Goal: Information Seeking & Learning: Learn about a topic

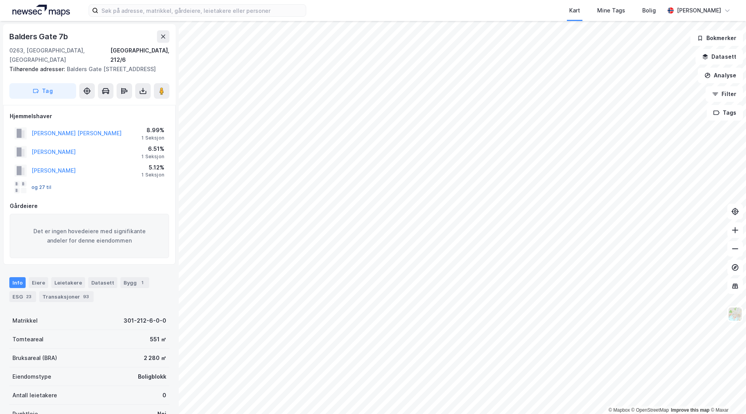
click at [0, 0] on button "og 27 til" at bounding box center [0, 0] width 0 height 0
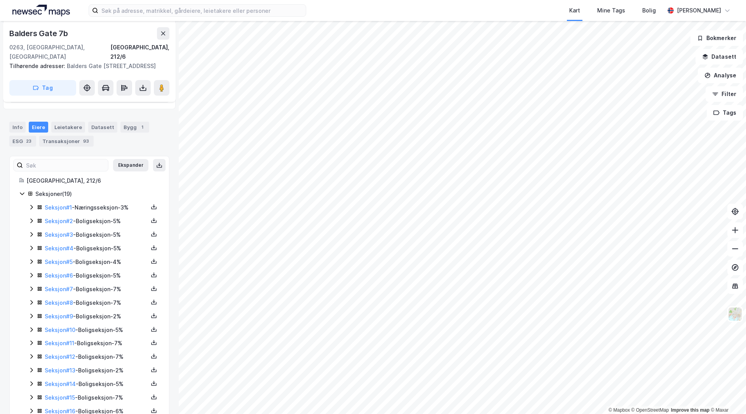
scroll to position [194, 0]
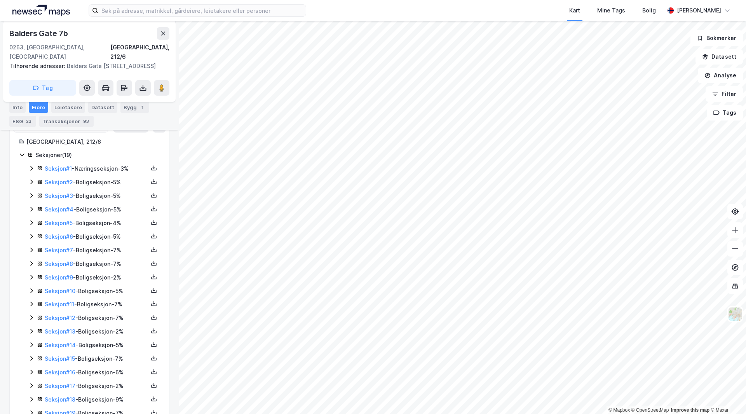
click at [31, 179] on icon at bounding box center [31, 181] width 2 height 5
click at [30, 232] on icon at bounding box center [31, 235] width 6 height 6
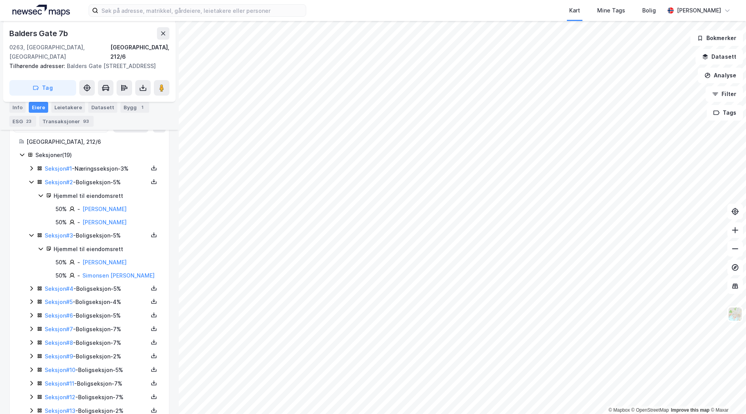
click at [33, 285] on icon at bounding box center [31, 288] width 6 height 6
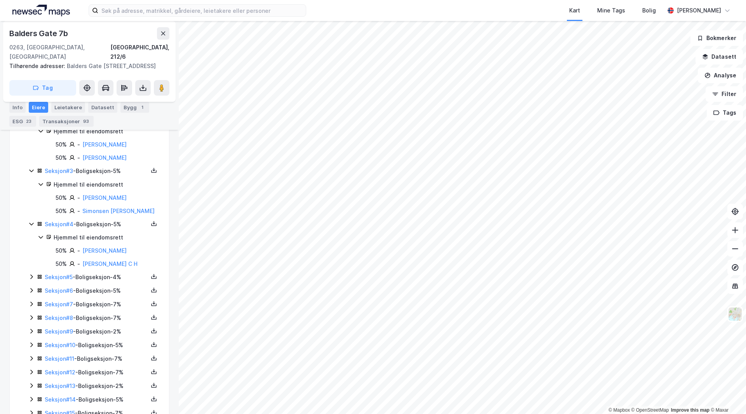
scroll to position [272, 0]
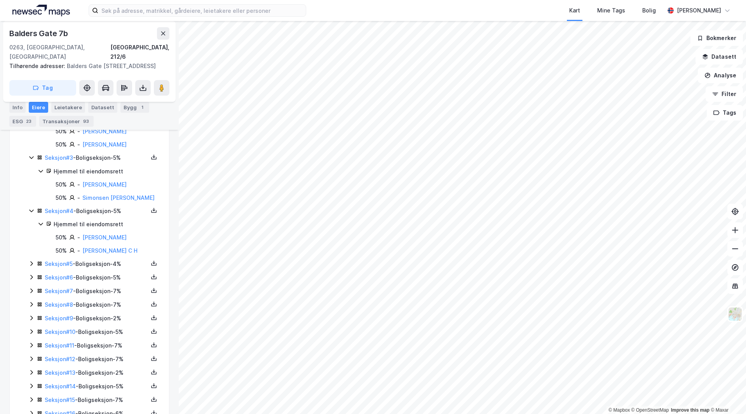
click at [31, 261] on icon at bounding box center [31, 263] width 2 height 5
click at [33, 300] on icon at bounding box center [31, 303] width 6 height 6
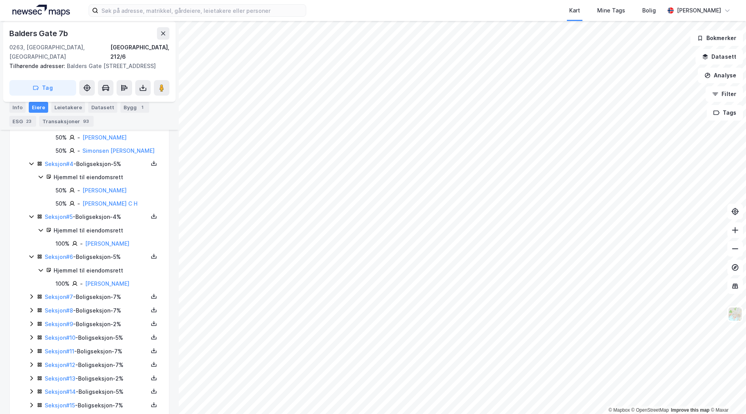
scroll to position [350, 0]
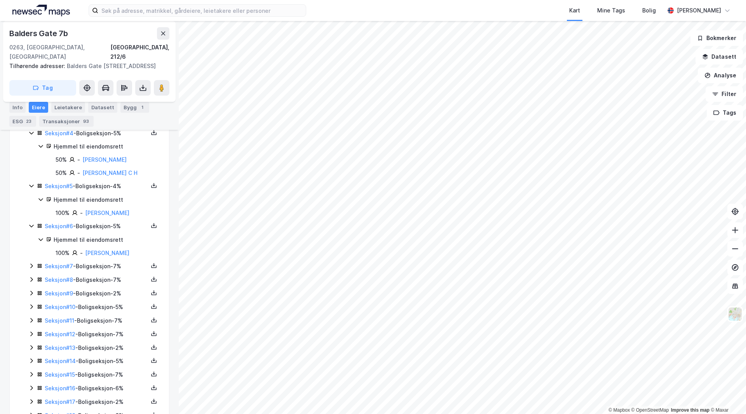
click at [31, 263] on icon at bounding box center [31, 266] width 6 height 6
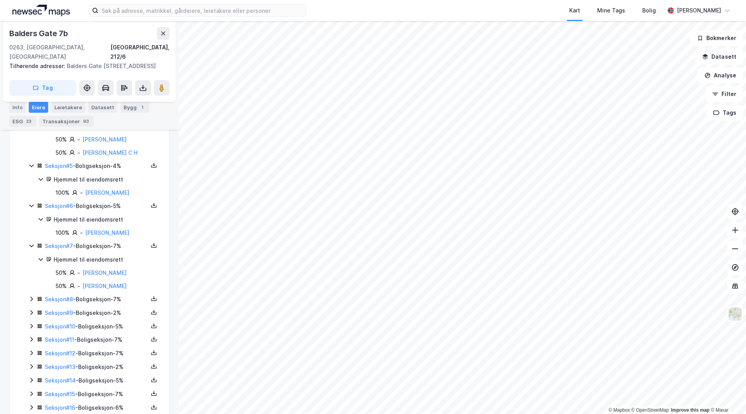
scroll to position [388, 0]
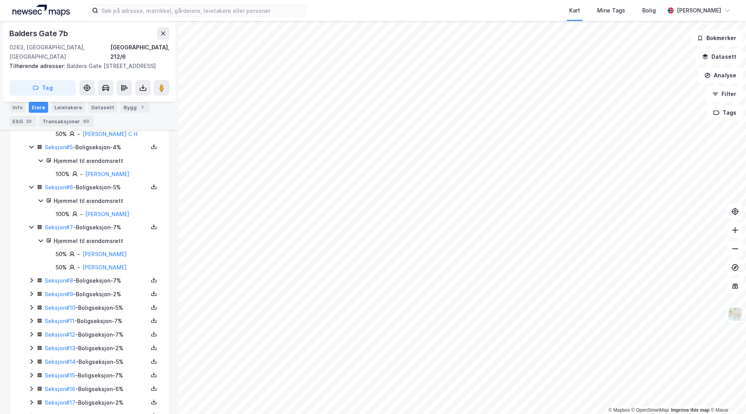
click at [30, 277] on icon at bounding box center [31, 280] width 6 height 6
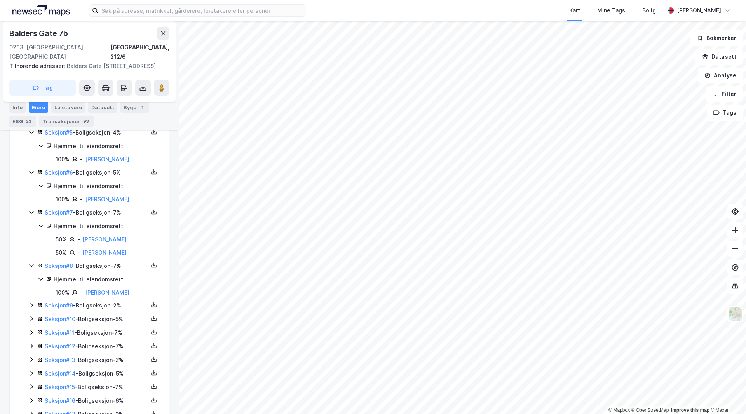
scroll to position [427, 0]
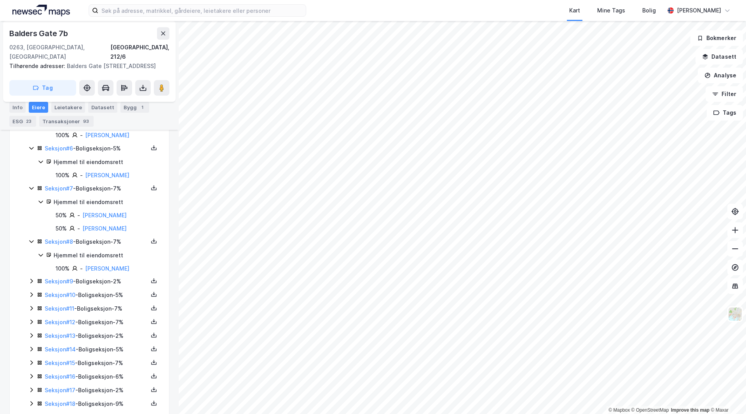
click at [33, 278] on icon at bounding box center [31, 281] width 6 height 6
click at [32, 292] on icon at bounding box center [31, 295] width 6 height 6
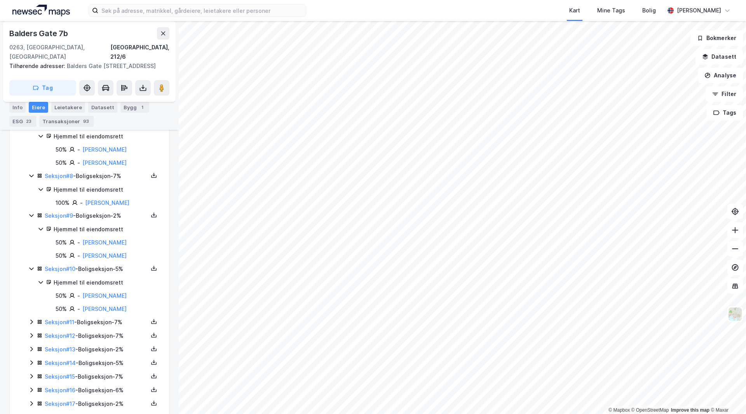
scroll to position [505, 0]
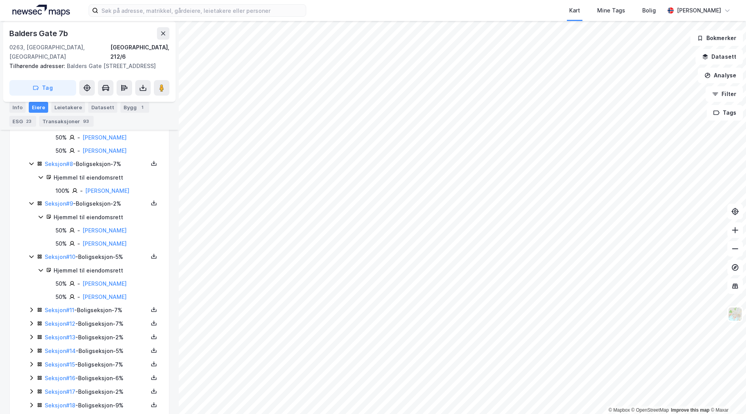
click at [31, 307] on icon at bounding box center [31, 309] width 2 height 5
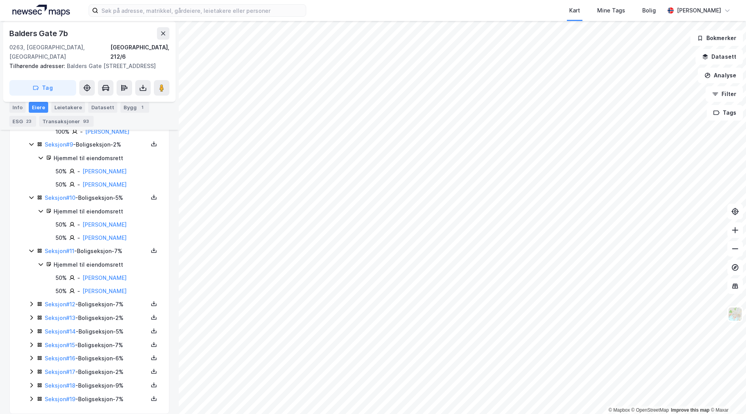
click at [32, 301] on icon at bounding box center [31, 304] width 6 height 6
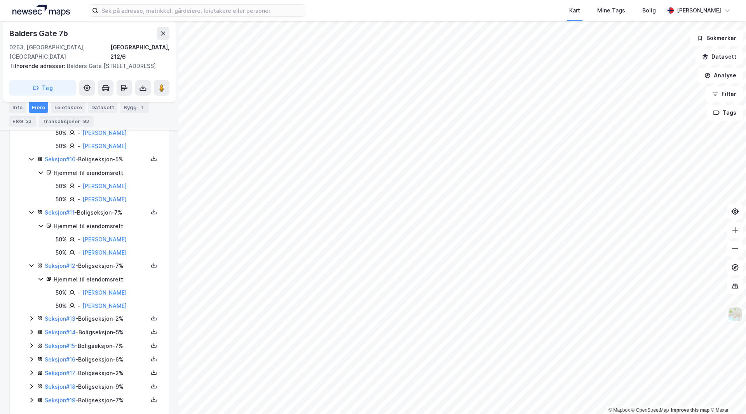
scroll to position [603, 0]
click at [32, 315] on icon at bounding box center [31, 318] width 6 height 6
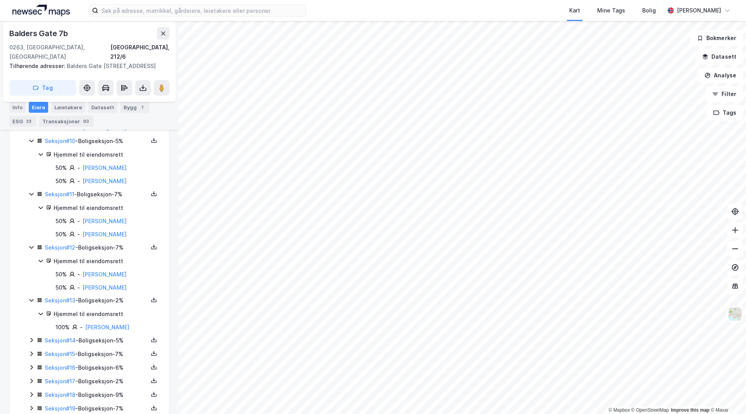
scroll to position [630, 0]
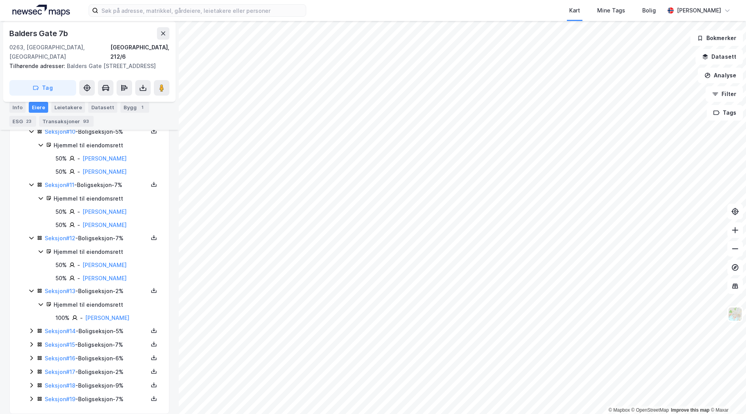
click at [33, 327] on icon at bounding box center [31, 330] width 6 height 6
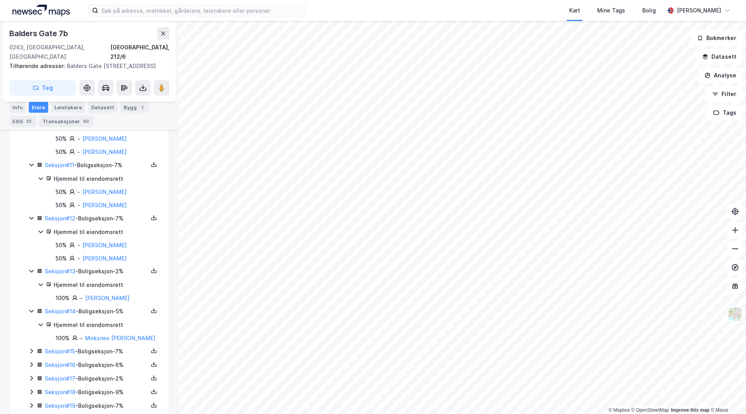
scroll to position [656, 0]
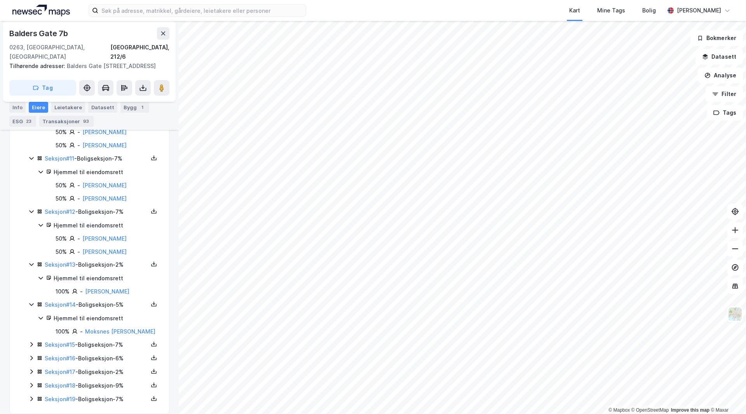
click at [31, 342] on icon at bounding box center [31, 344] width 2 height 5
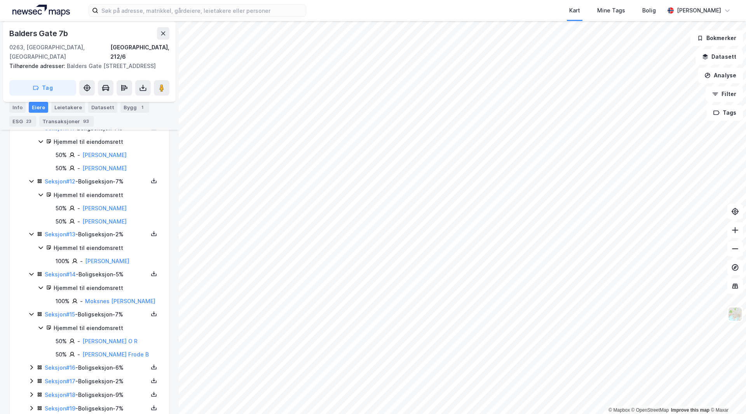
scroll to position [696, 0]
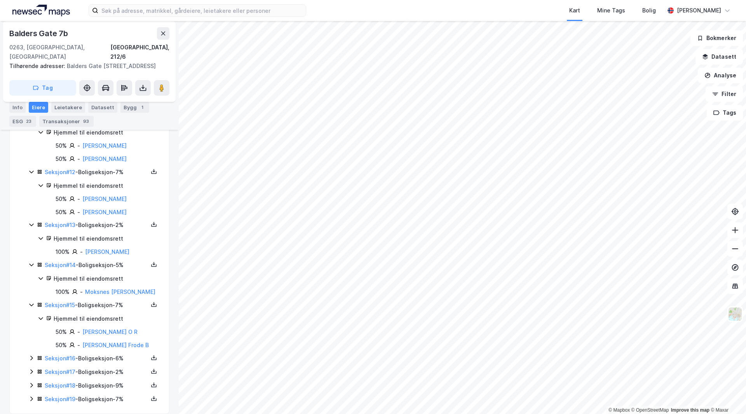
click at [31, 355] on icon at bounding box center [31, 358] width 6 height 6
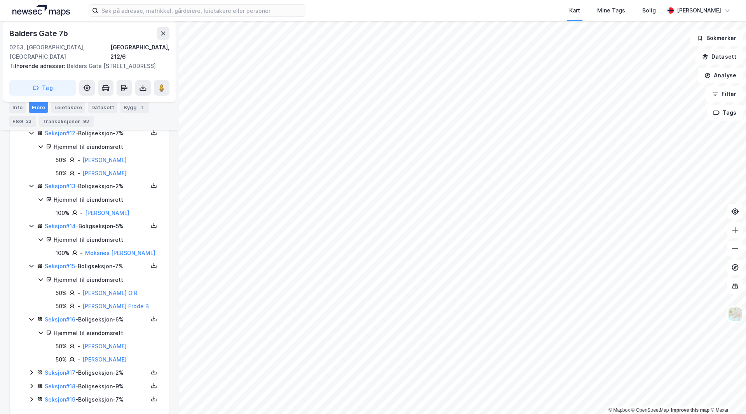
click at [31, 370] on icon at bounding box center [31, 372] width 2 height 5
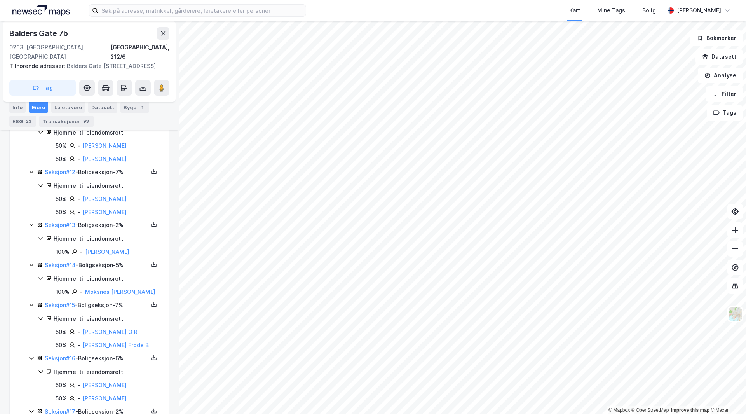
scroll to position [0, 0]
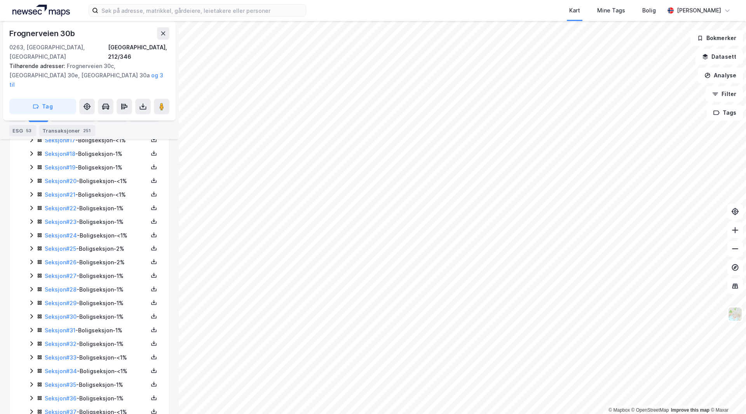
scroll to position [346, 0]
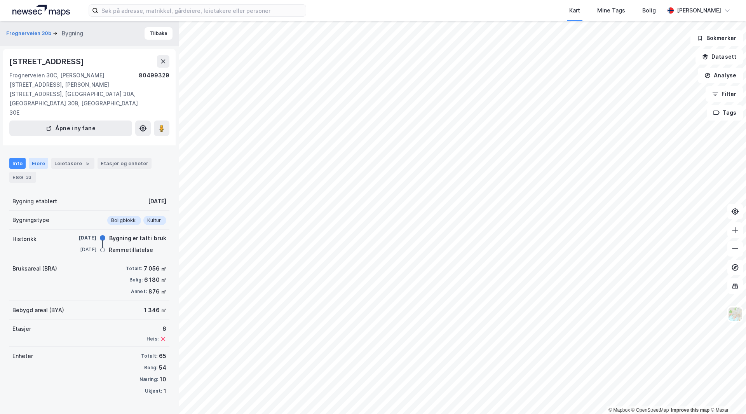
click at [34, 158] on div "Eiere" at bounding box center [38, 163] width 19 height 11
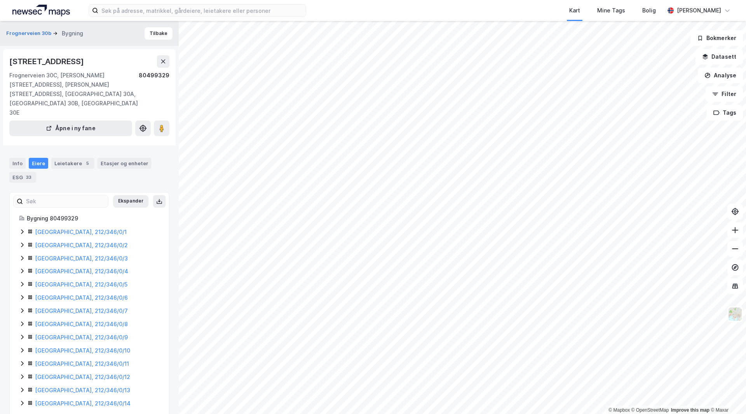
click at [24, 228] on icon at bounding box center [22, 231] width 6 height 6
click at [23, 268] on icon at bounding box center [22, 271] width 6 height 6
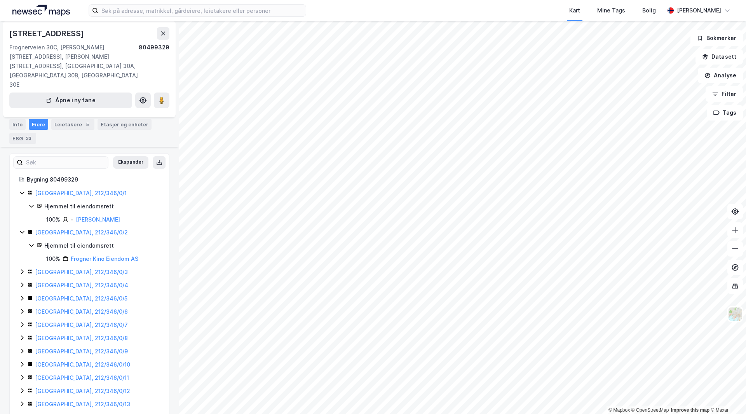
click at [23, 268] on icon at bounding box center [22, 271] width 6 height 6
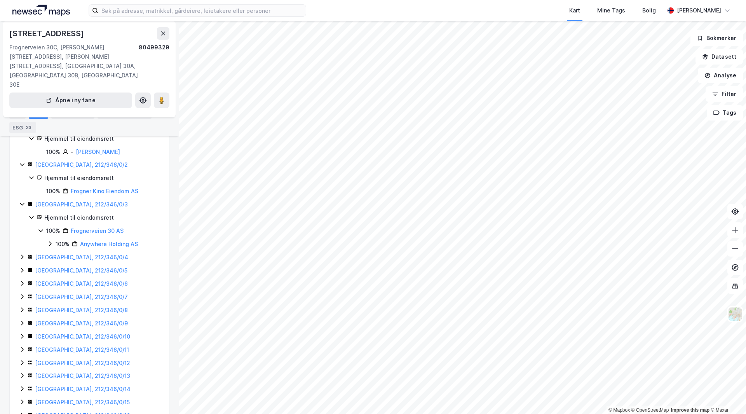
scroll to position [117, 0]
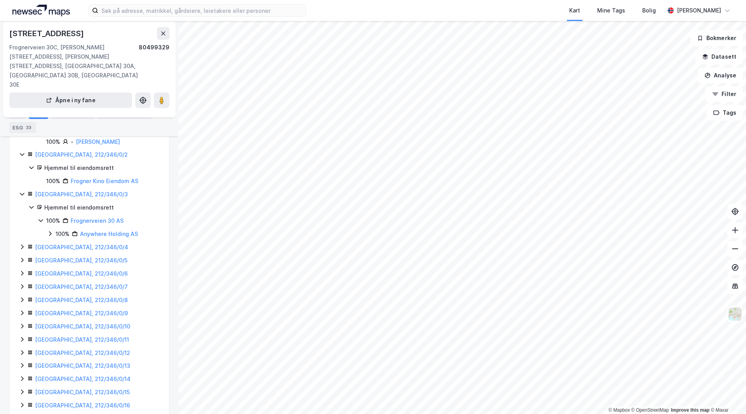
click at [20, 244] on icon at bounding box center [22, 247] width 6 height 6
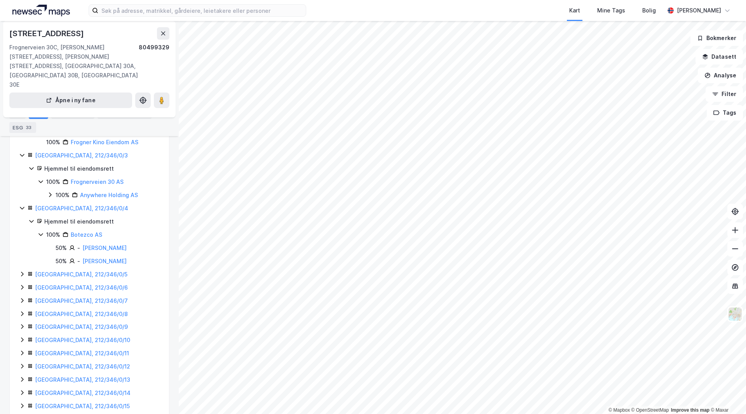
click at [23, 271] on icon at bounding box center [22, 274] width 6 height 6
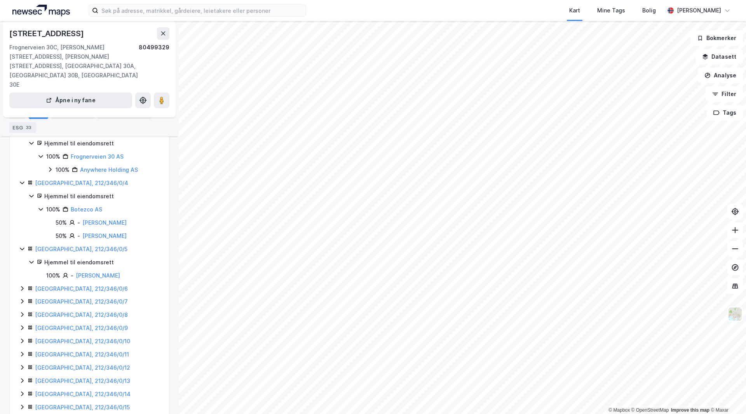
scroll to position [194, 0]
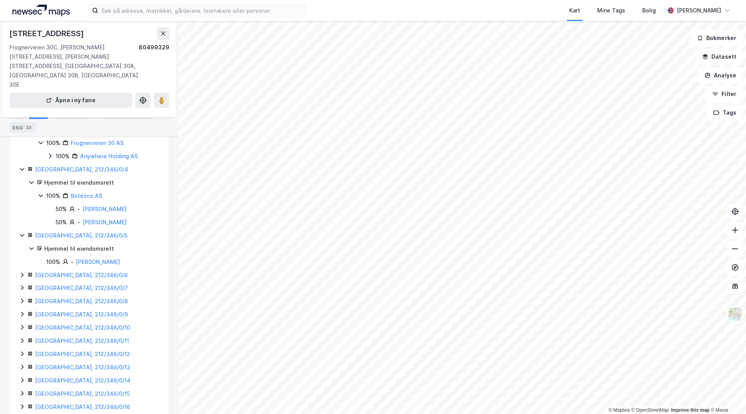
click at [22, 272] on icon at bounding box center [22, 275] width 6 height 6
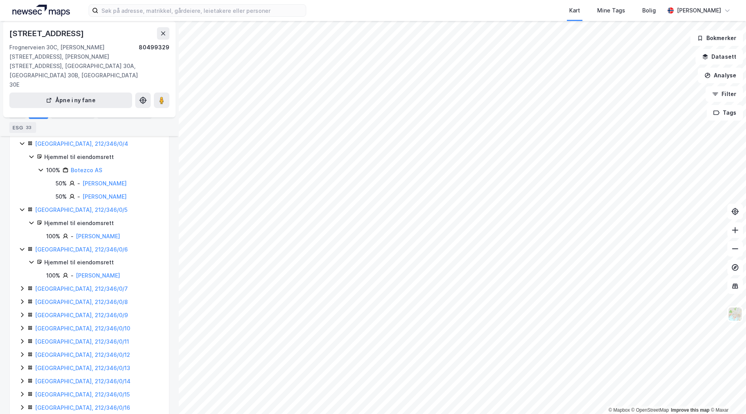
scroll to position [233, 0]
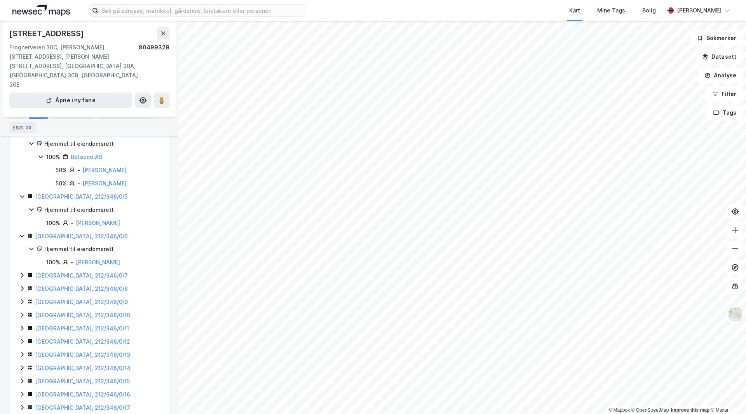
click at [21, 272] on icon at bounding box center [22, 275] width 6 height 6
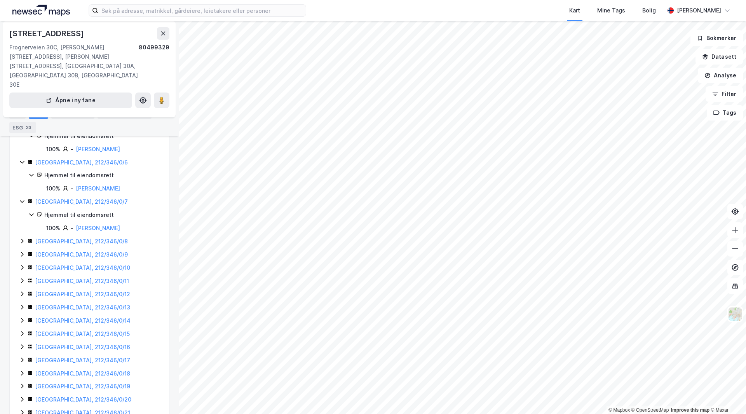
scroll to position [311, 0]
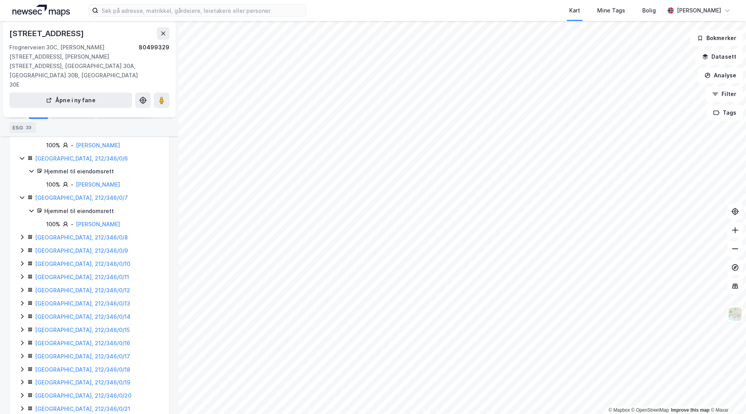
click at [21, 234] on icon at bounding box center [22, 237] width 6 height 6
click at [20, 273] on icon at bounding box center [22, 276] width 6 height 6
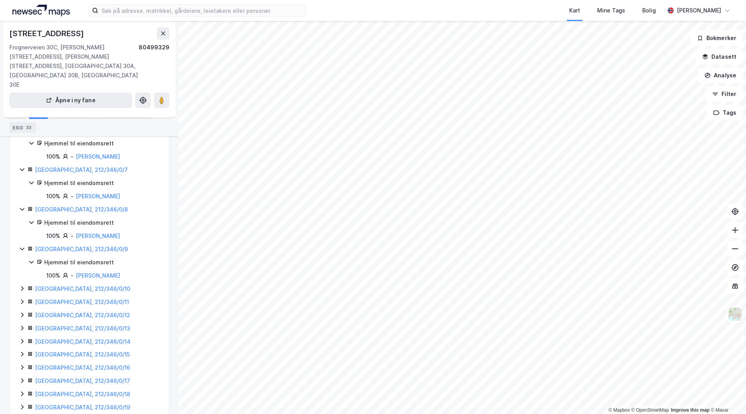
scroll to position [350, 0]
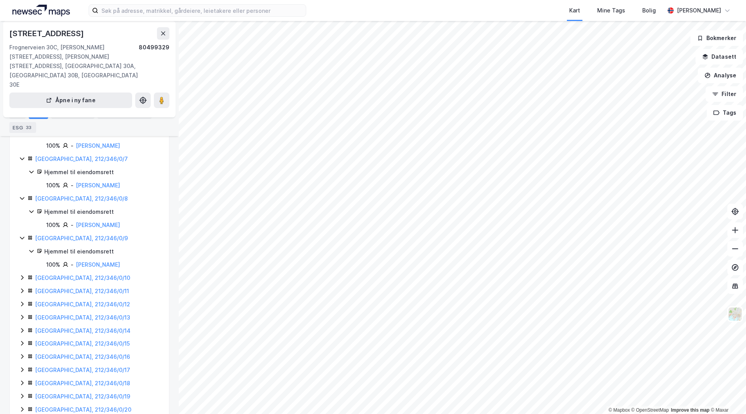
click at [23, 274] on icon at bounding box center [22, 277] width 6 height 6
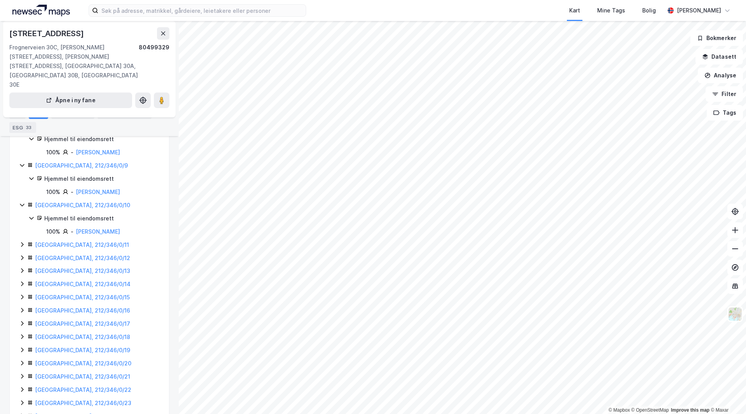
scroll to position [427, 0]
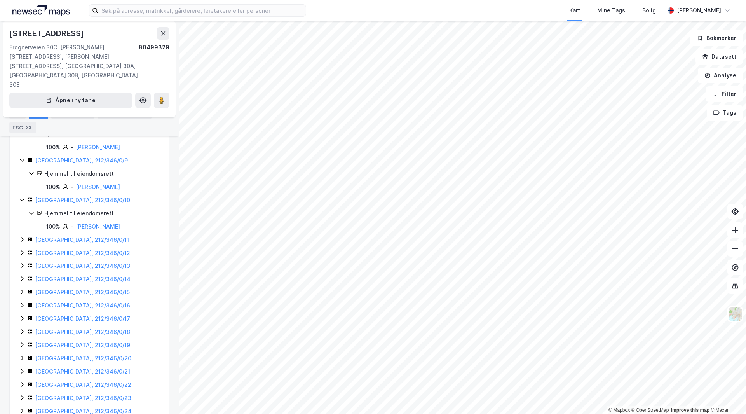
click at [19, 236] on icon at bounding box center [22, 239] width 6 height 6
click at [24, 275] on icon at bounding box center [22, 278] width 6 height 6
click at [22, 328] on icon at bounding box center [22, 331] width 6 height 6
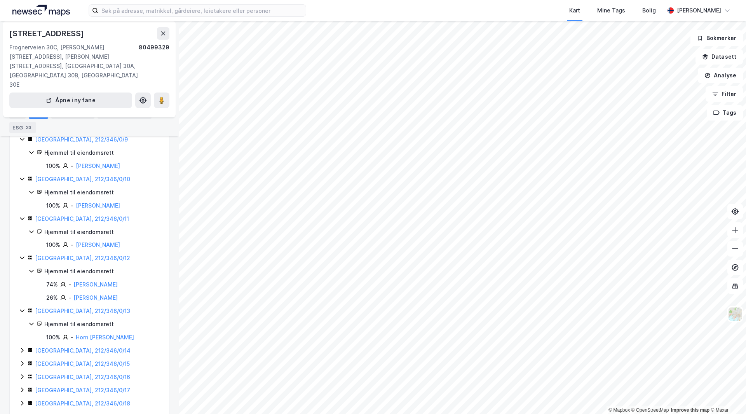
scroll to position [466, 0]
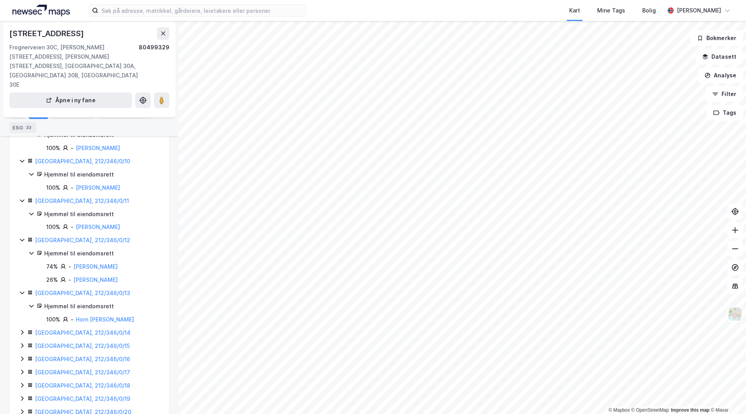
click at [23, 330] on icon at bounding box center [22, 332] width 2 height 5
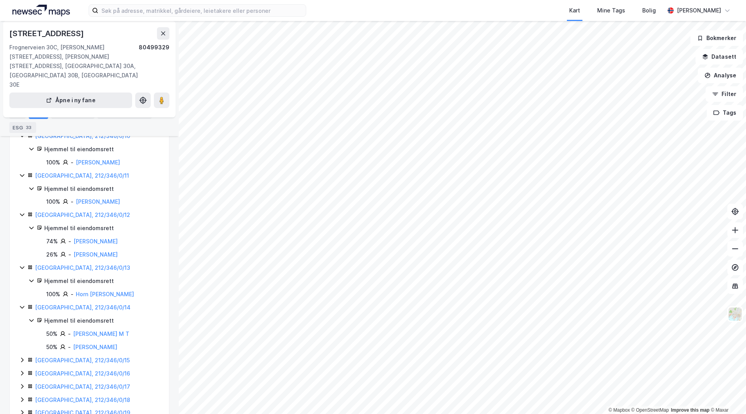
scroll to position [505, 0]
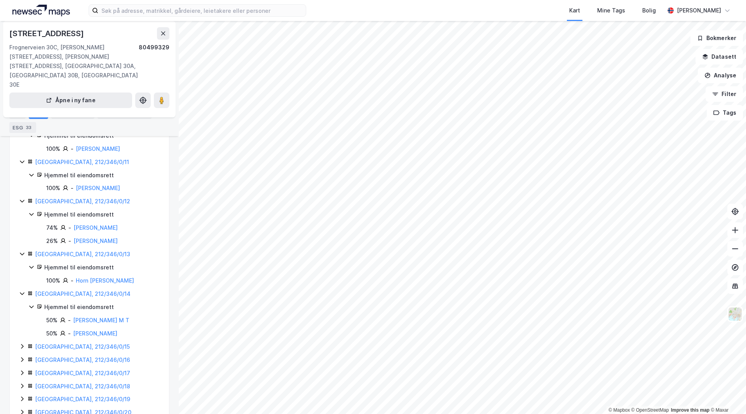
click at [22, 343] on icon at bounding box center [22, 346] width 6 height 6
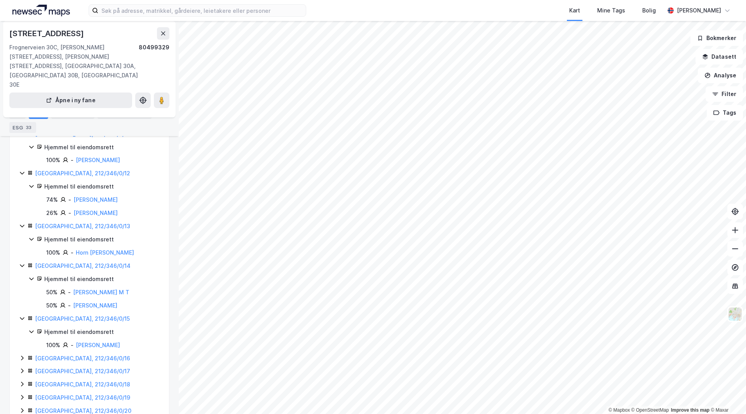
scroll to position [544, 0]
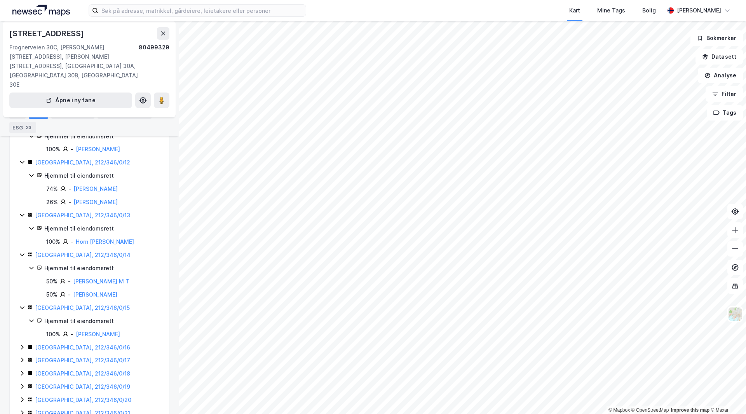
click at [23, 345] on icon at bounding box center [22, 347] width 2 height 5
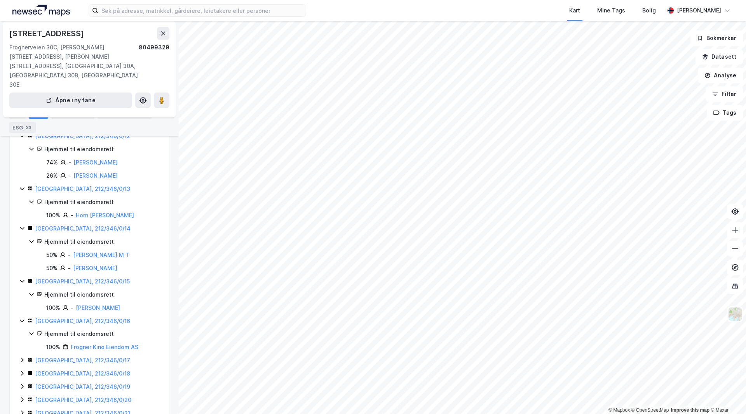
scroll to position [583, 0]
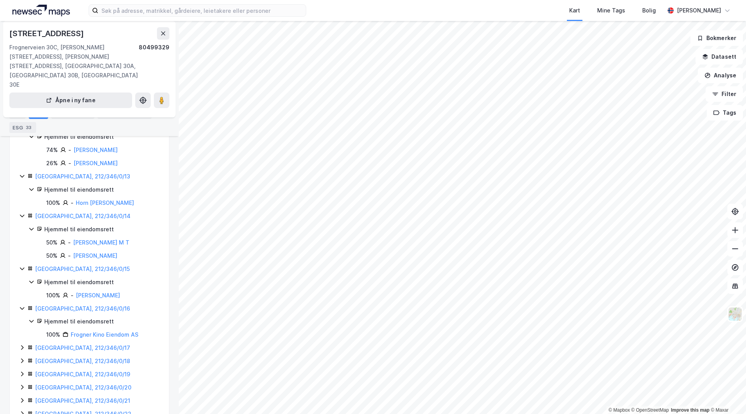
click at [21, 344] on icon at bounding box center [22, 347] width 6 height 6
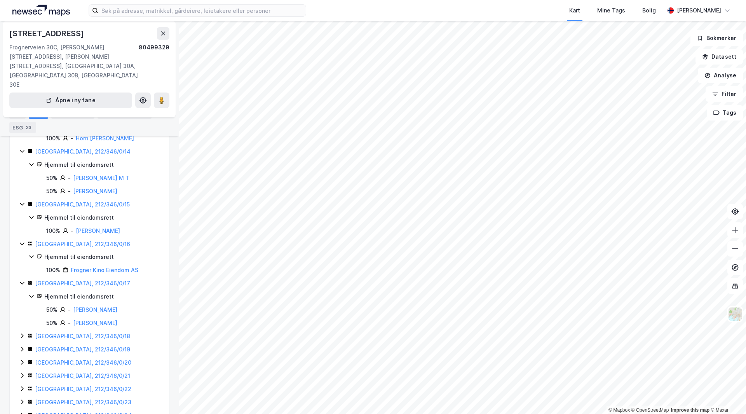
scroll to position [660, 0]
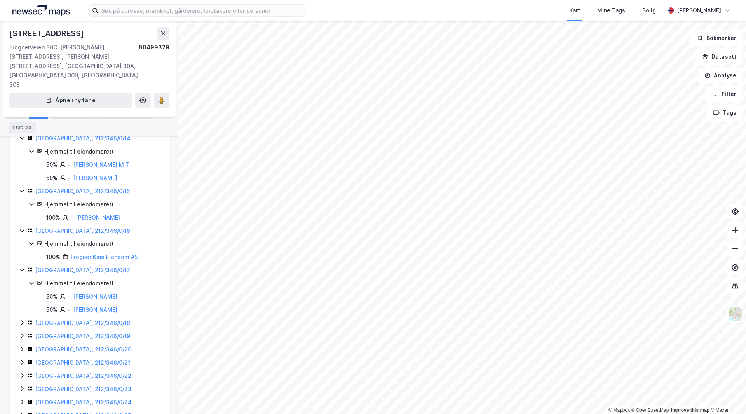
click at [21, 319] on icon at bounding box center [22, 322] width 6 height 6
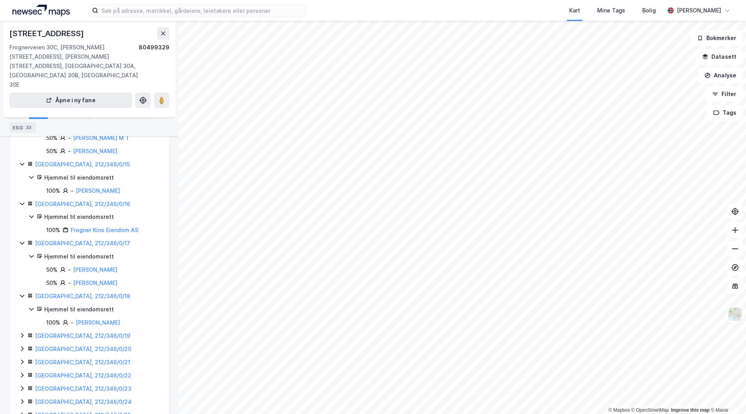
scroll to position [699, 0]
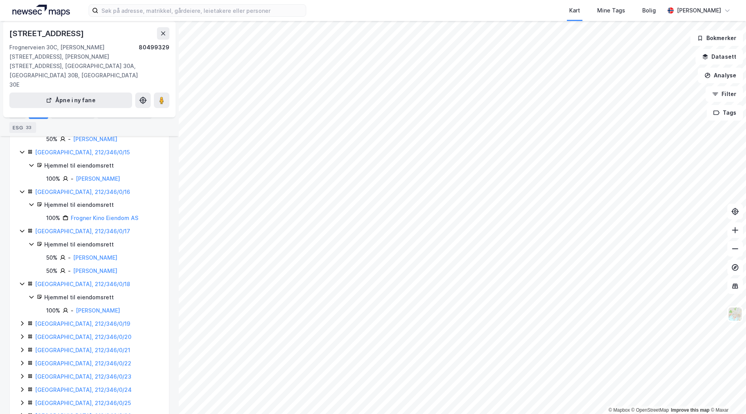
click at [24, 320] on icon at bounding box center [22, 323] width 6 height 6
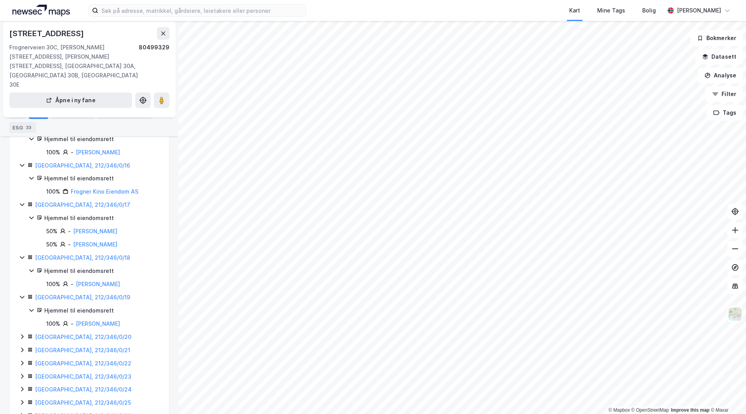
scroll to position [738, 0]
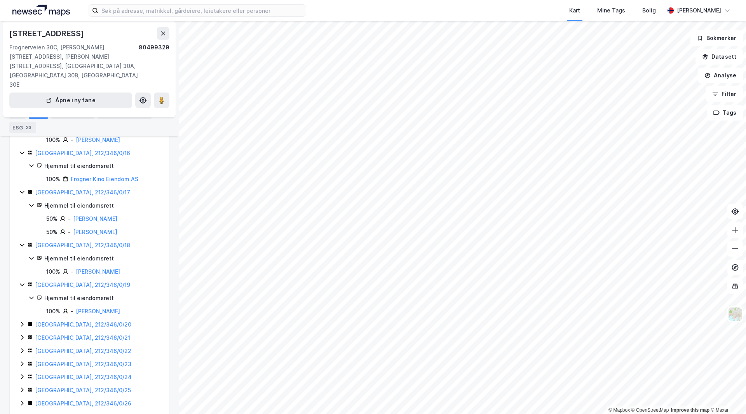
click at [23, 321] on icon at bounding box center [22, 324] width 6 height 6
click at [23, 322] on icon at bounding box center [22, 325] width 6 height 6
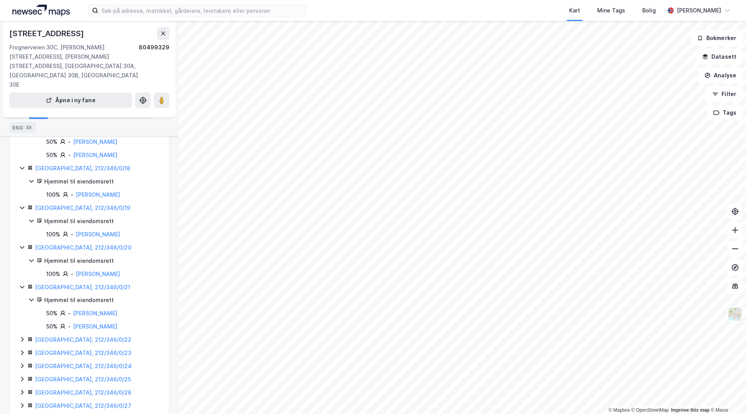
scroll to position [816, 0]
click at [22, 335] on icon at bounding box center [22, 338] width 6 height 6
click at [22, 350] on icon at bounding box center [22, 352] width 2 height 5
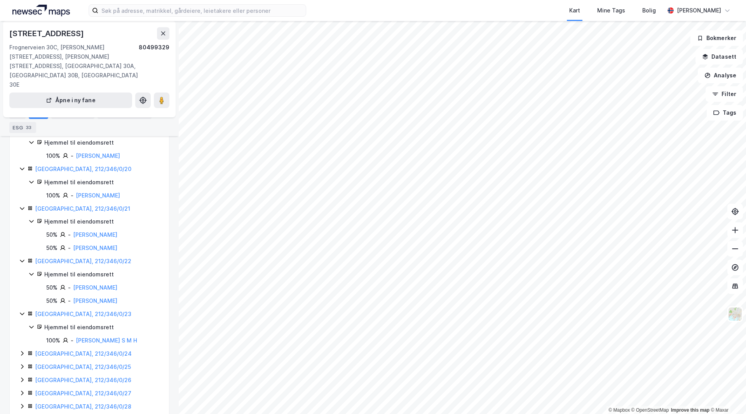
click at [21, 350] on icon at bounding box center [22, 353] width 6 height 6
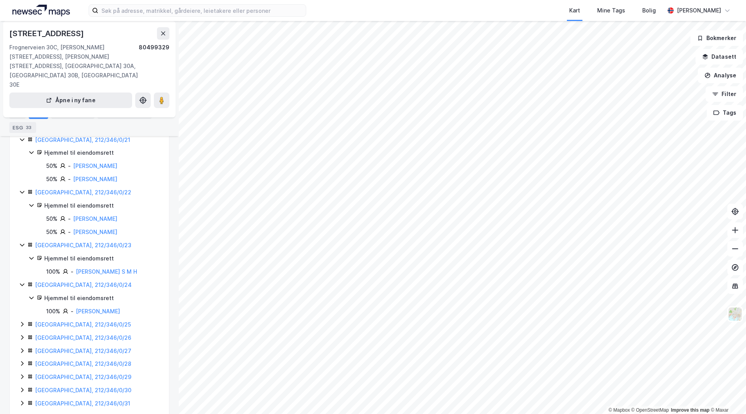
scroll to position [971, 0]
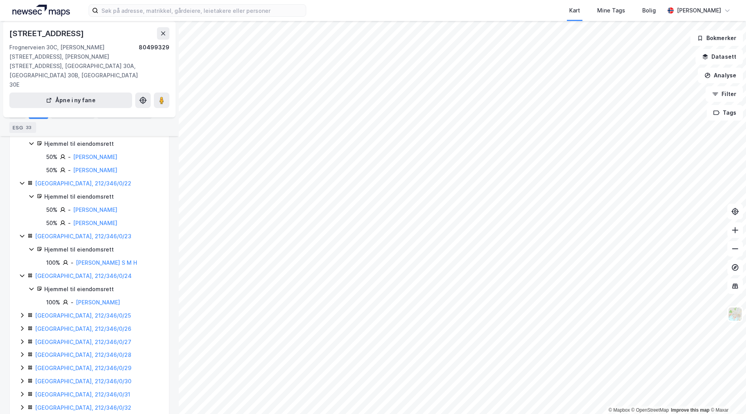
click at [23, 312] on icon at bounding box center [22, 315] width 6 height 6
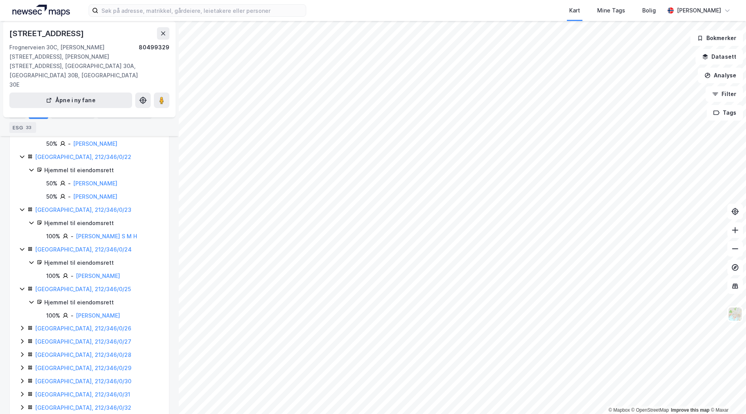
scroll to position [1010, 0]
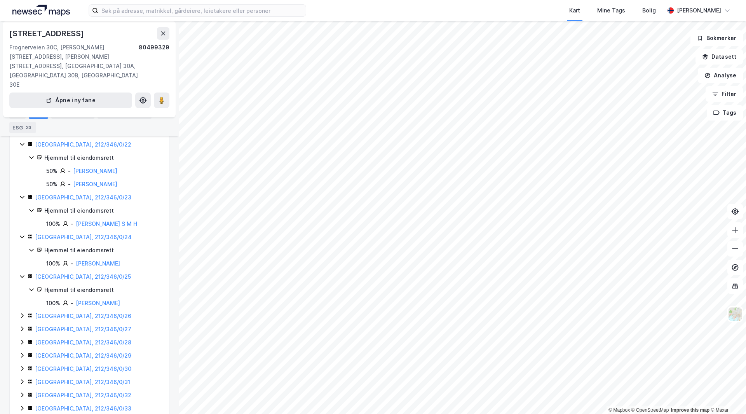
click at [24, 312] on icon at bounding box center [22, 315] width 6 height 6
click at [22, 365] on icon at bounding box center [22, 368] width 6 height 6
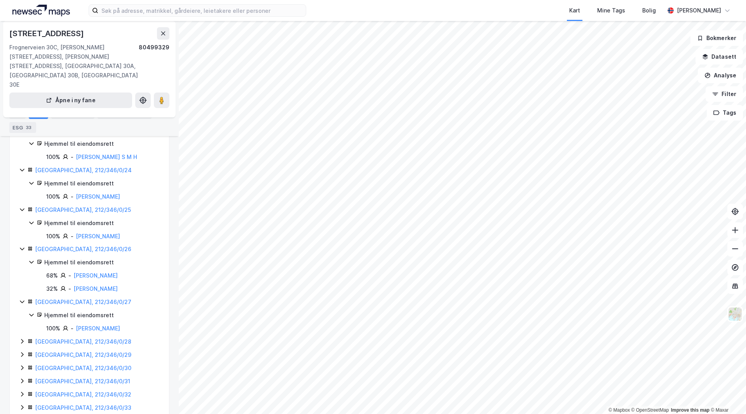
scroll to position [1088, 0]
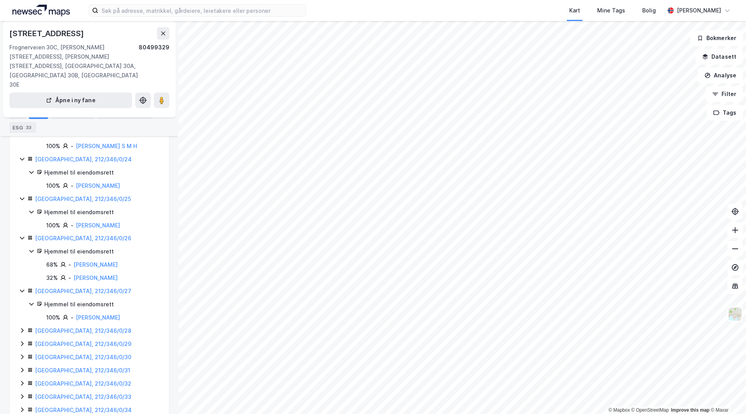
click at [23, 327] on icon at bounding box center [22, 330] width 6 height 6
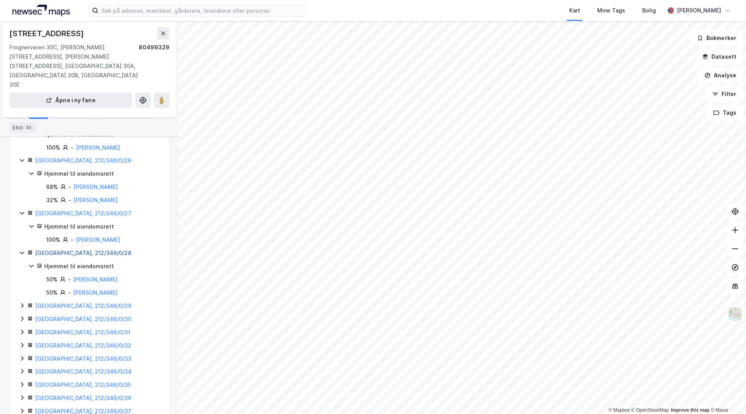
click at [62, 249] on link "[GEOGRAPHIC_DATA], 212/346/0/28" at bounding box center [83, 252] width 96 height 7
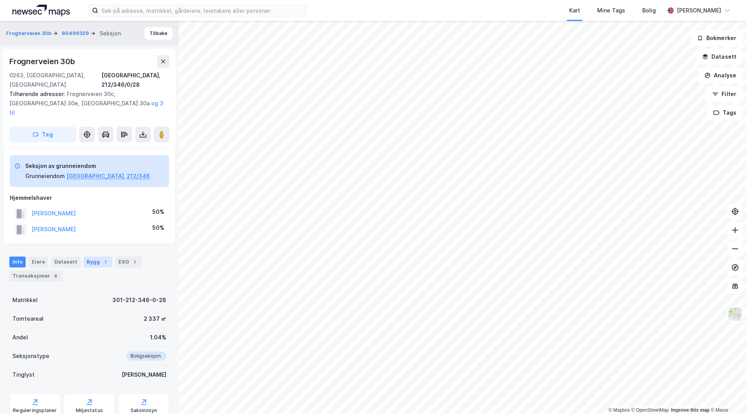
click at [89, 256] on div "Bygg 1" at bounding box center [98, 261] width 29 height 11
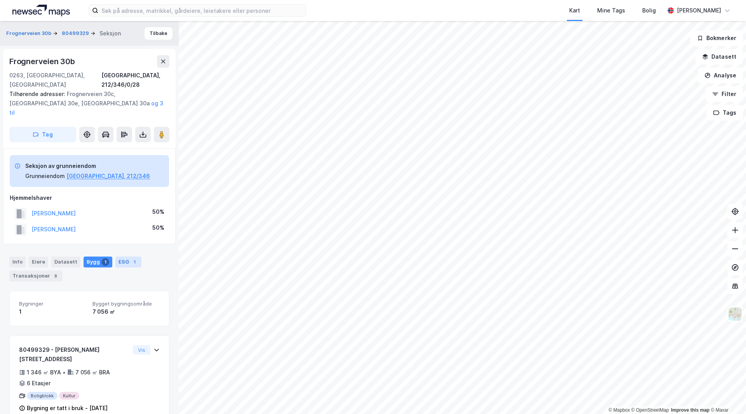
click at [123, 256] on div "ESG 1" at bounding box center [128, 261] width 26 height 11
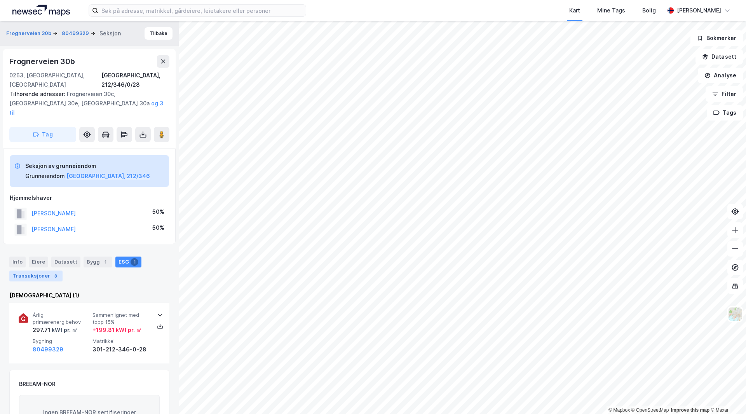
click at [45, 270] on div "Transaksjoner 8" at bounding box center [35, 275] width 53 height 11
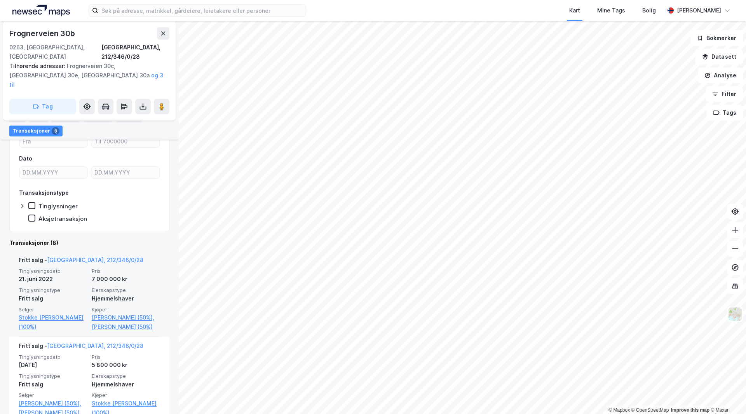
scroll to position [194, 0]
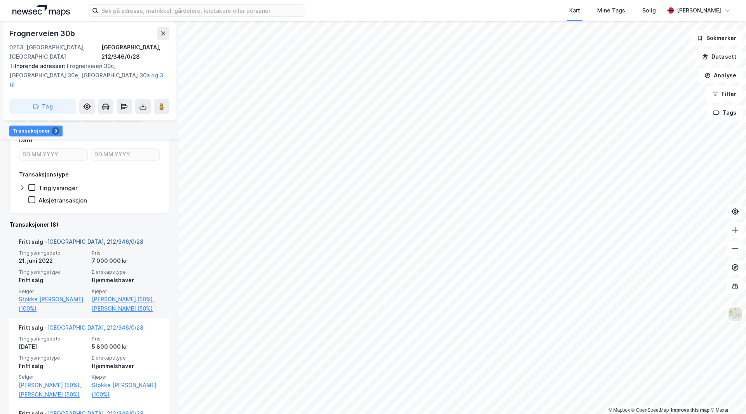
click at [69, 238] on link "[GEOGRAPHIC_DATA], 212/346/0/28" at bounding box center [95, 241] width 96 height 7
click at [83, 238] on link "[GEOGRAPHIC_DATA], 212/346/0/28" at bounding box center [95, 241] width 96 height 7
click at [77, 238] on link "[GEOGRAPHIC_DATA], 212/346/0/28" at bounding box center [95, 241] width 96 height 7
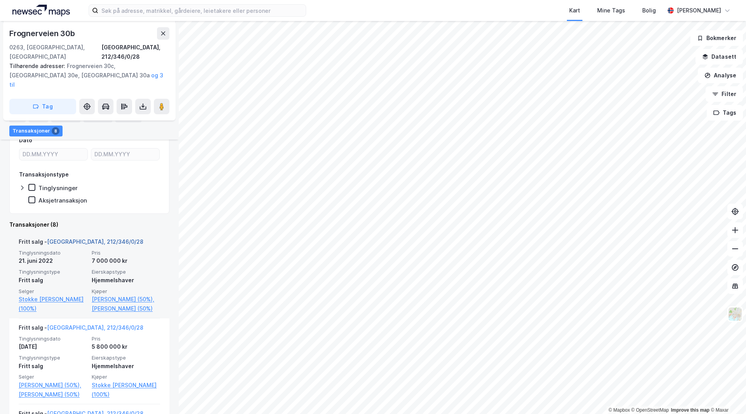
click at [64, 238] on link "[GEOGRAPHIC_DATA], 212/346/0/28" at bounding box center [95, 241] width 96 height 7
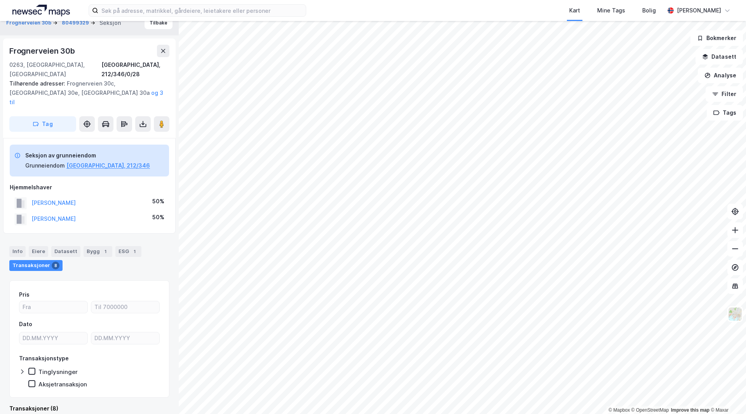
scroll to position [0, 0]
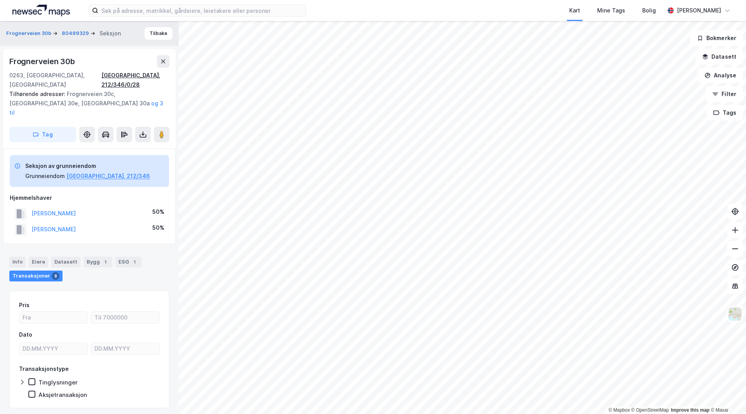
click at [157, 75] on div "[GEOGRAPHIC_DATA], 212/346/0/28" at bounding box center [135, 80] width 68 height 19
